Goal: Find specific page/section: Find specific page/section

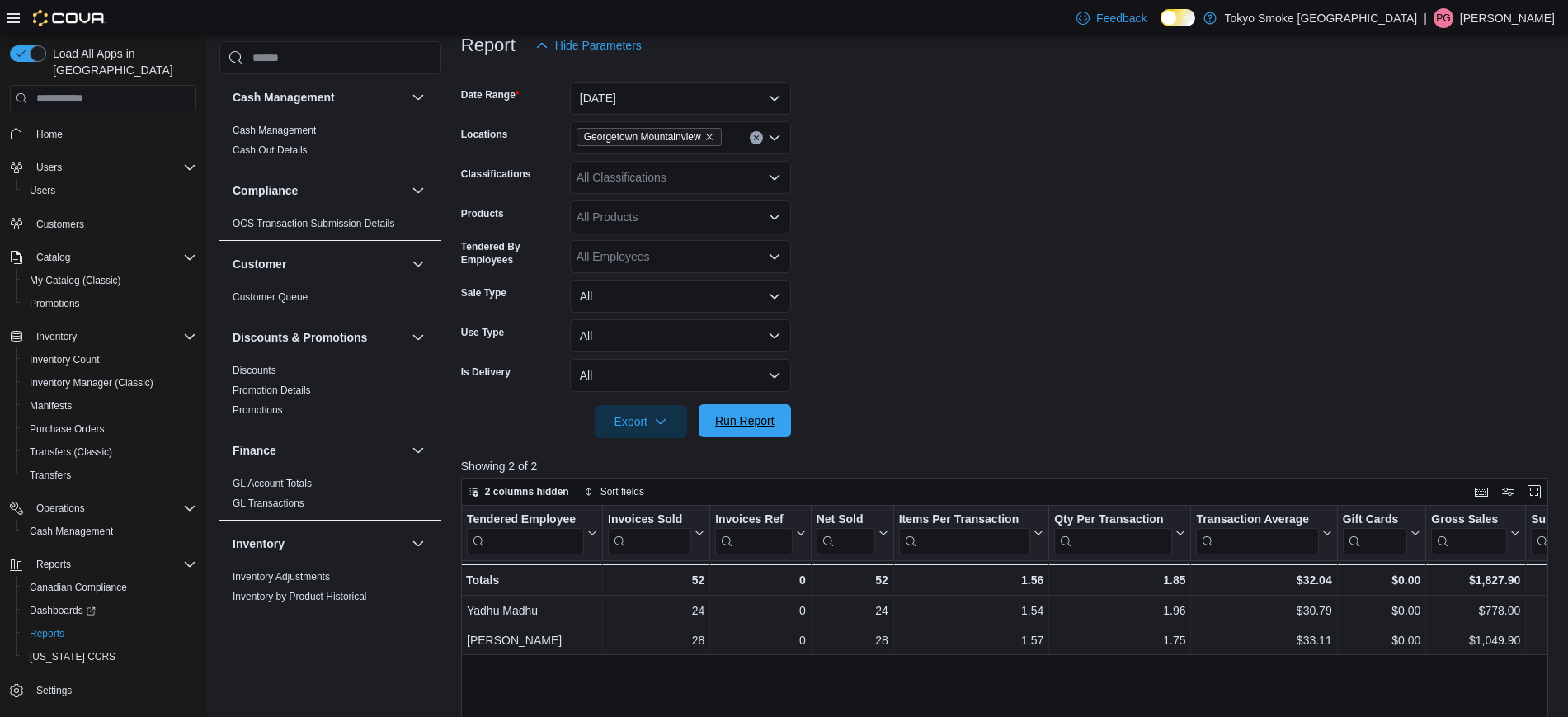
scroll to position [209, 0]
click at [762, 416] on span "Run Report" at bounding box center [744, 420] width 59 height 16
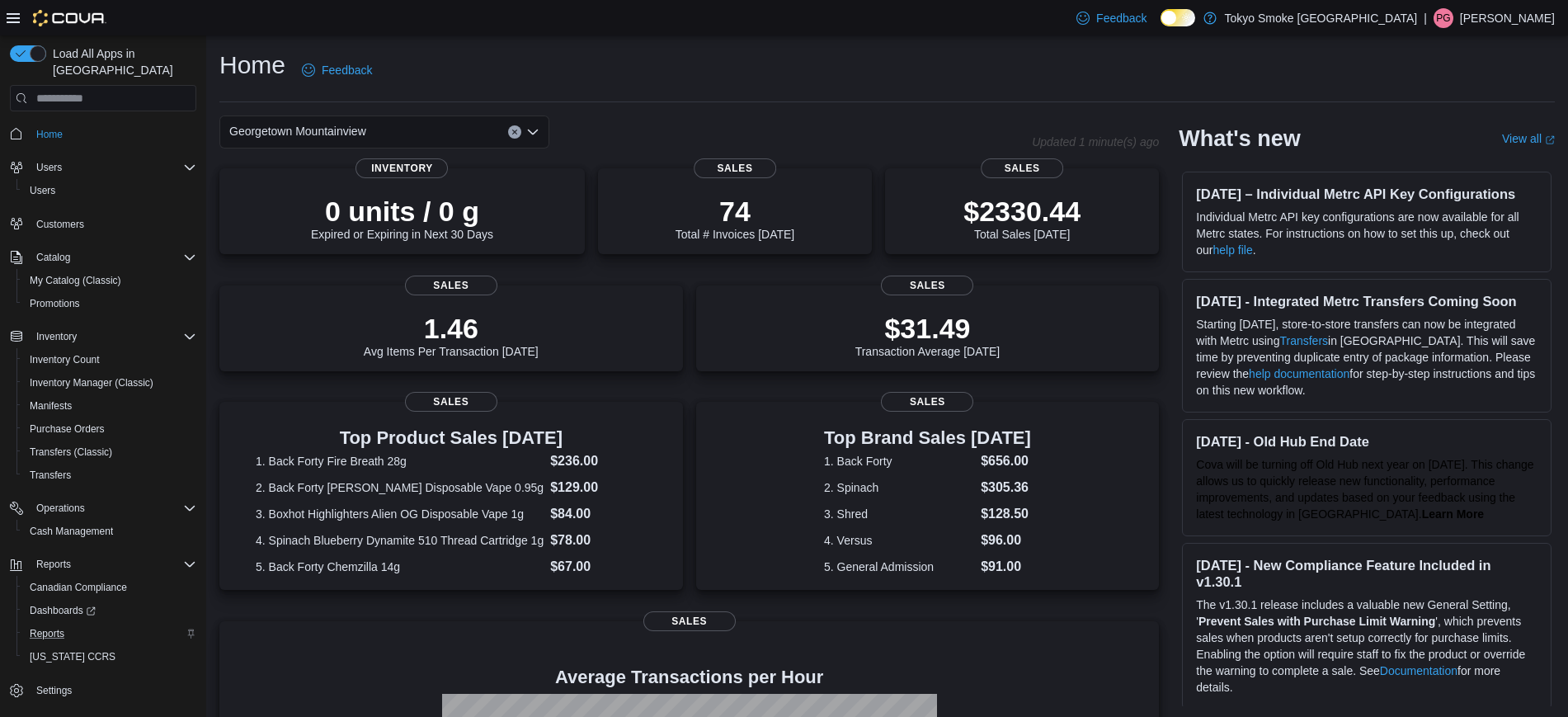
click at [77, 624] on div "Reports" at bounding box center [109, 633] width 173 height 20
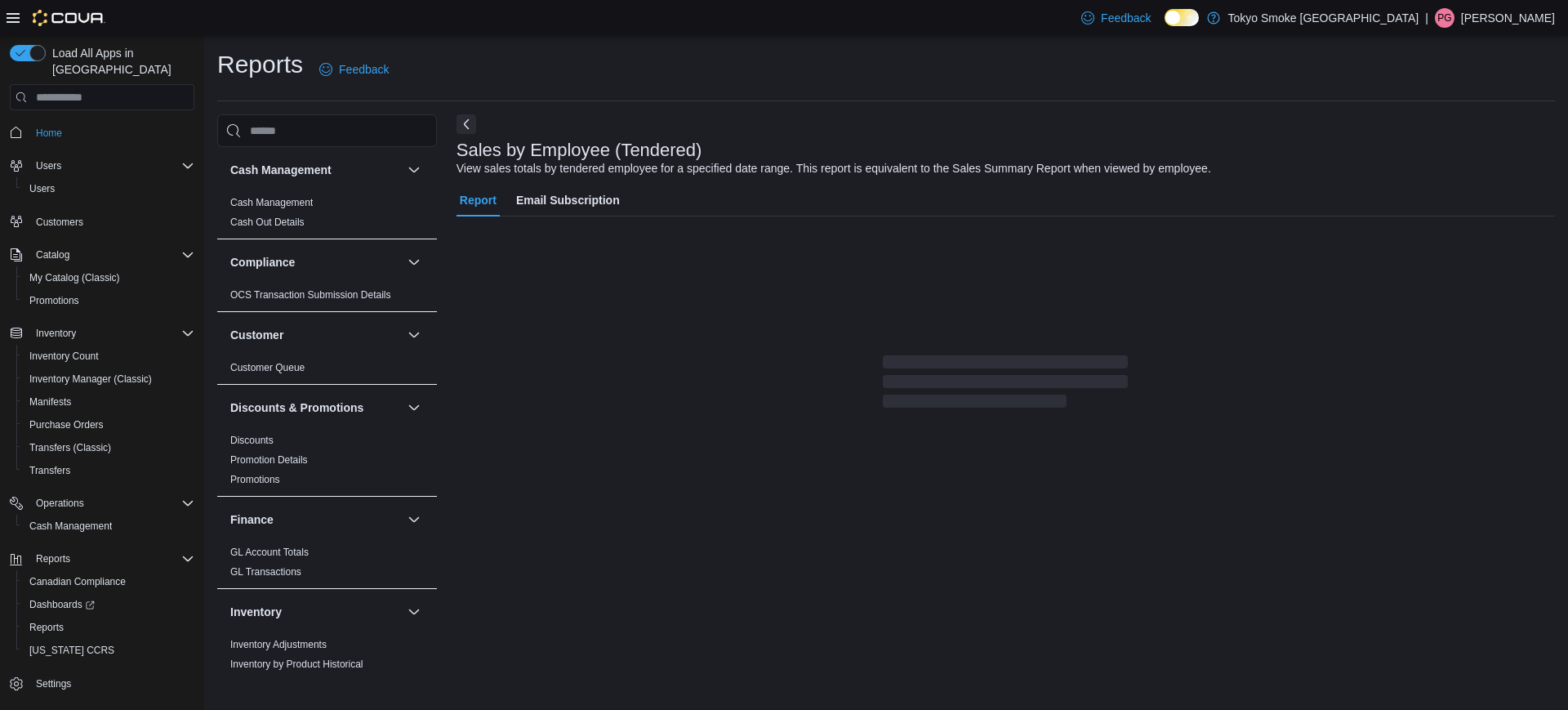
click at [1505, 20] on p "Pooja Gulati" at bounding box center [1508, 18] width 94 height 19
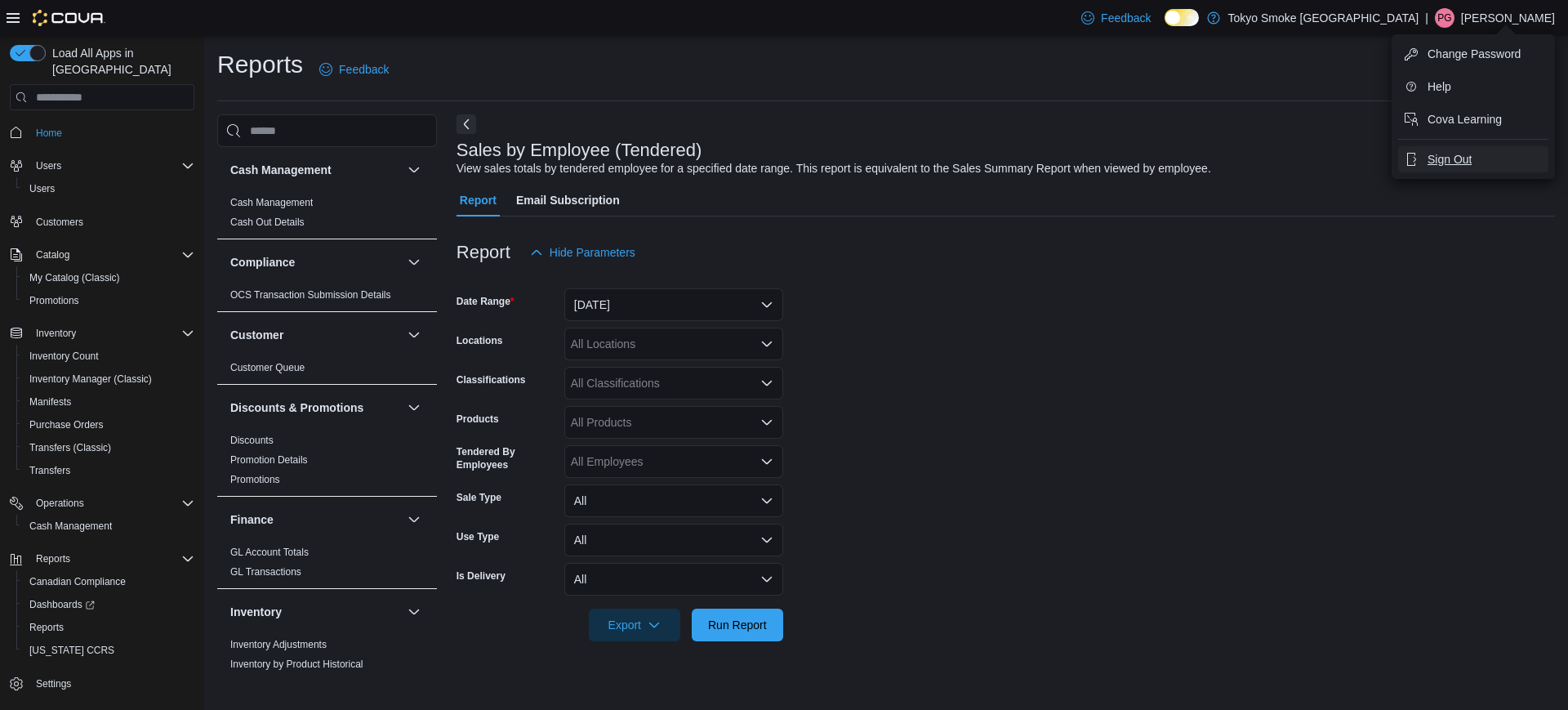
click at [1466, 168] on button "Sign Out" at bounding box center [1473, 159] width 151 height 26
